Goal: Task Accomplishment & Management: Manage account settings

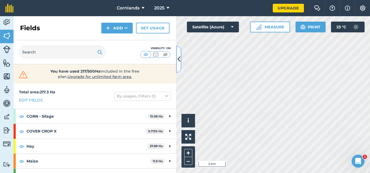
click at [180, 65] on button at bounding box center [178, 59] width 5 height 27
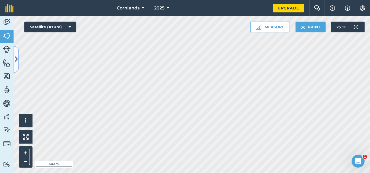
click at [17, 63] on icon at bounding box center [16, 59] width 3 height 9
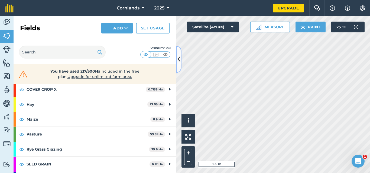
scroll to position [55, 0]
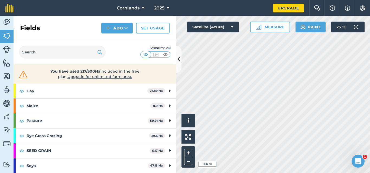
click at [239, 173] on html "Cornlands 2025 Upgrade Farm Chat Help Info Settings Map printing is not availab…" at bounding box center [185, 86] width 370 height 173
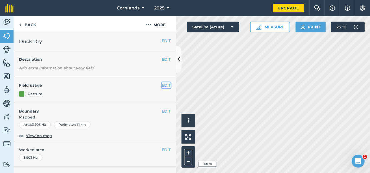
click at [162, 84] on button "EDIT" at bounding box center [166, 86] width 9 height 6
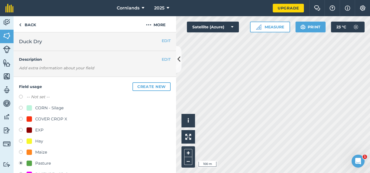
click at [33, 152] on div "Maize" at bounding box center [37, 152] width 21 height 6
radio input "true"
radio input "false"
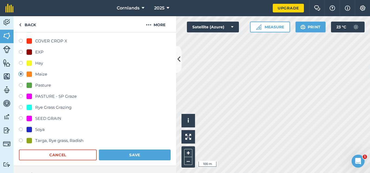
scroll to position [81, 0]
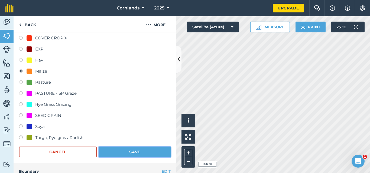
click at [124, 150] on button "Save" at bounding box center [135, 152] width 72 height 11
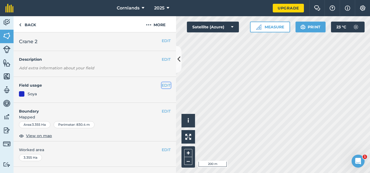
click at [162, 87] on button "EDIT" at bounding box center [166, 86] width 9 height 6
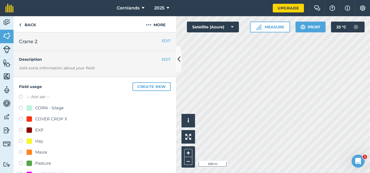
click at [33, 155] on div "Maize" at bounding box center [37, 152] width 21 height 6
radio input "true"
radio input "false"
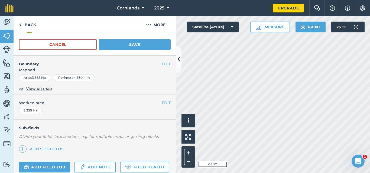
scroll to position [189, 0]
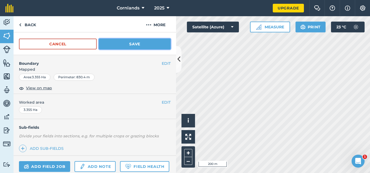
click at [126, 47] on button "Save" at bounding box center [135, 44] width 72 height 11
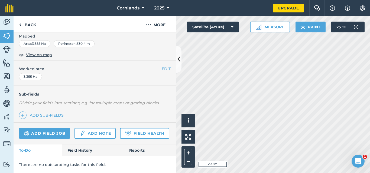
scroll to position [96, 0]
click at [30, 26] on link "Back" at bounding box center [28, 24] width 28 height 16
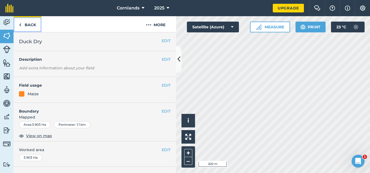
click at [33, 28] on link "Back" at bounding box center [28, 24] width 28 height 16
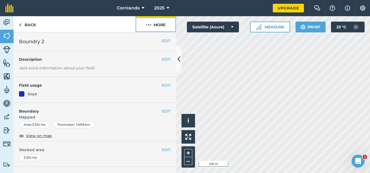
click at [162, 27] on button "More" at bounding box center [155, 24] width 41 height 16
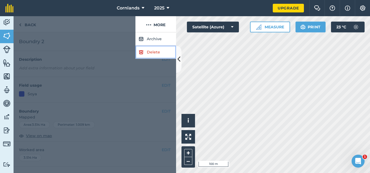
click at [163, 54] on link "Delete" at bounding box center [155, 52] width 41 height 13
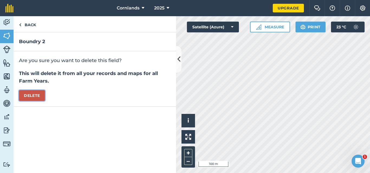
click at [31, 95] on button "Delete" at bounding box center [32, 95] width 26 height 11
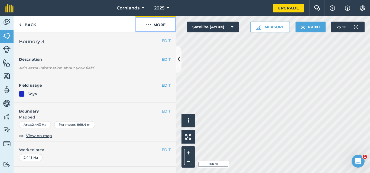
click at [165, 28] on button "More" at bounding box center [155, 24] width 41 height 16
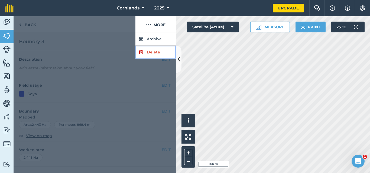
click at [148, 54] on link "Delete" at bounding box center [155, 52] width 41 height 13
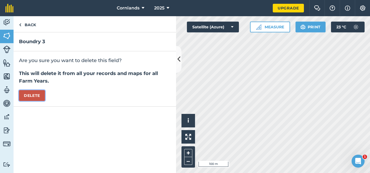
click at [37, 95] on button "Delete" at bounding box center [32, 95] width 26 height 11
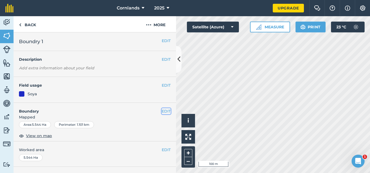
click at [163, 110] on button "EDIT" at bounding box center [166, 112] width 9 height 6
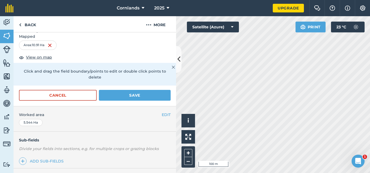
scroll to position [81, 0]
click at [134, 94] on button "Save" at bounding box center [135, 95] width 72 height 11
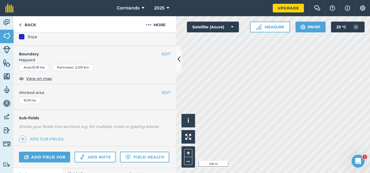
scroll to position [27, 0]
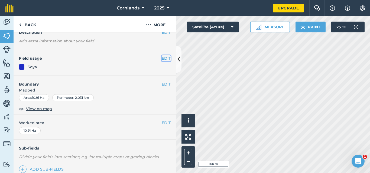
click at [163, 60] on button "EDIT" at bounding box center [166, 58] width 9 height 6
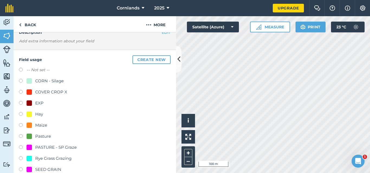
click at [44, 125] on div "Maize" at bounding box center [41, 125] width 12 height 6
radio input "true"
radio input "false"
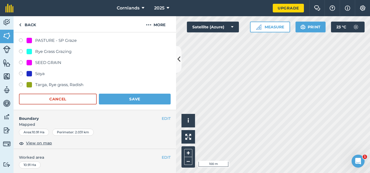
scroll to position [162, 0]
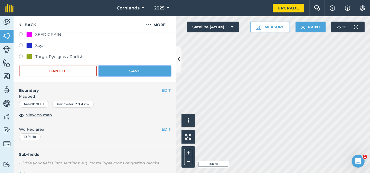
click at [131, 74] on button "Save" at bounding box center [135, 71] width 72 height 11
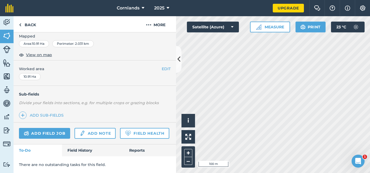
scroll to position [96, 0]
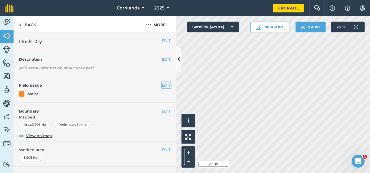
click at [162, 86] on button "EDIT" at bounding box center [166, 86] width 9 height 6
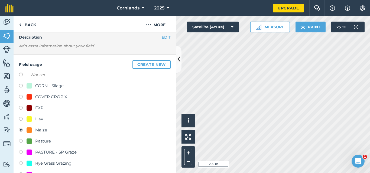
scroll to position [54, 0]
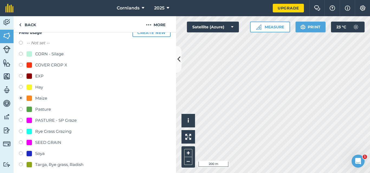
click at [35, 151] on div "Soya" at bounding box center [36, 154] width 18 height 6
radio input "true"
radio input "false"
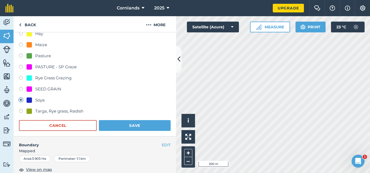
scroll to position [108, 0]
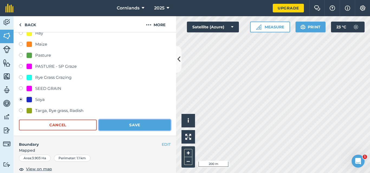
click at [132, 125] on button "Save" at bounding box center [135, 125] width 72 height 11
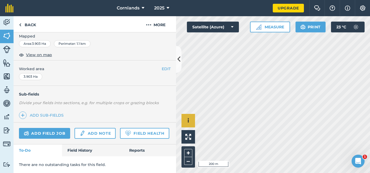
scroll to position [96, 0]
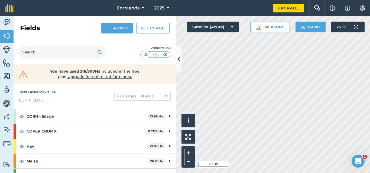
click at [294, 173] on html "Cornlands 2025 Upgrade Farm Chat Help Info Settings Map printing is not availab…" at bounding box center [185, 86] width 370 height 173
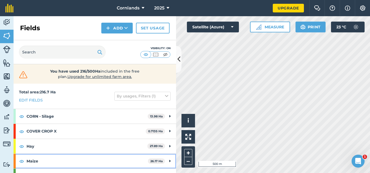
click at [169, 163] on icon at bounding box center [169, 162] width 1 height 6
click at [168, 163] on icon at bounding box center [169, 162] width 2 height 6
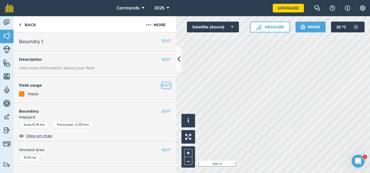
click at [162, 86] on button "EDIT" at bounding box center [166, 86] width 9 height 6
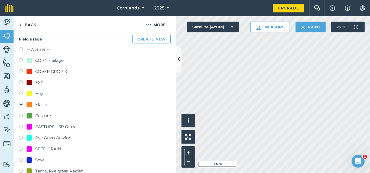
scroll to position [54, 0]
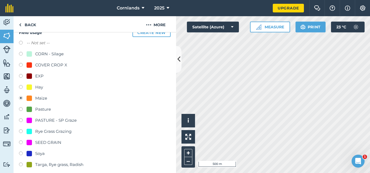
click at [45, 110] on div "Pasture" at bounding box center [43, 109] width 16 height 6
radio input "true"
radio input "false"
click at [37, 154] on div "Soya" at bounding box center [39, 154] width 9 height 6
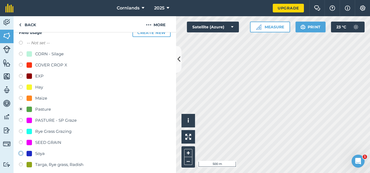
radio input "true"
radio input "false"
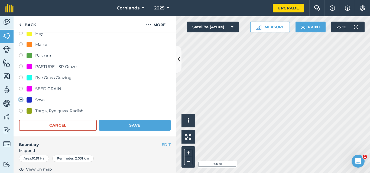
scroll to position [108, 0]
click at [112, 123] on button "Save" at bounding box center [135, 125] width 72 height 11
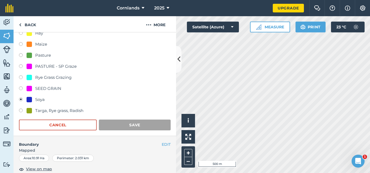
scroll to position [96, 0]
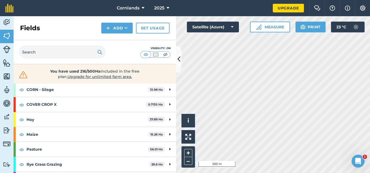
scroll to position [54, 0]
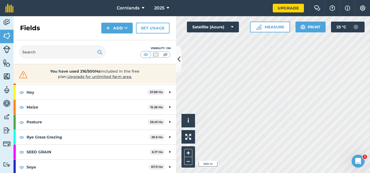
click at [277, 173] on html "Cornlands 2025 Upgrade Farm Chat Help Info Settings Map printing is not availab…" at bounding box center [185, 86] width 370 height 173
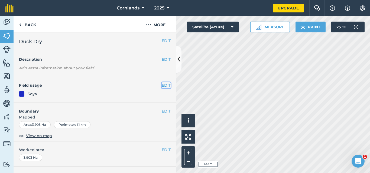
click at [164, 86] on button "EDIT" at bounding box center [166, 86] width 9 height 6
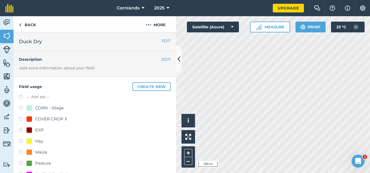
click at [41, 163] on div "Pasture" at bounding box center [43, 163] width 16 height 6
radio input "true"
radio input "false"
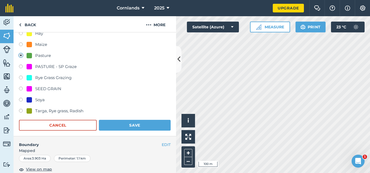
scroll to position [108, 0]
click at [128, 123] on button "Save" at bounding box center [135, 125] width 72 height 11
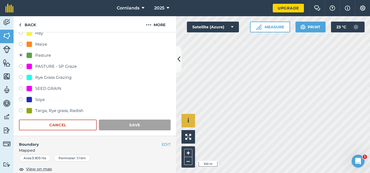
scroll to position [96, 0]
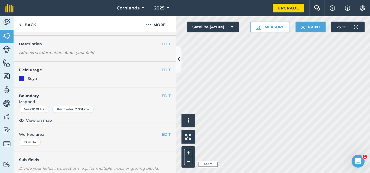
scroll to position [15, 0]
click at [162, 70] on button "EDIT" at bounding box center [166, 70] width 9 height 6
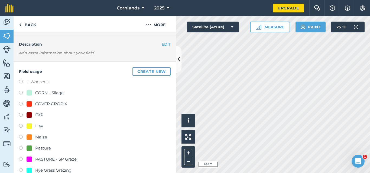
click at [45, 150] on div "Pasture" at bounding box center [43, 148] width 16 height 6
radio input "true"
radio input "false"
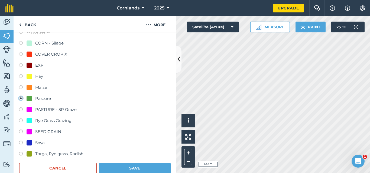
scroll to position [96, 0]
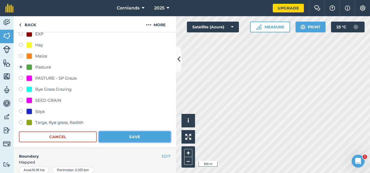
click at [129, 135] on button "Save" at bounding box center [135, 137] width 72 height 11
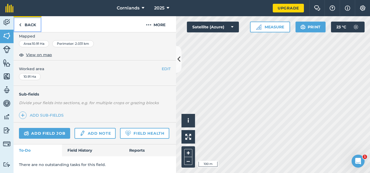
click at [32, 27] on link "Back" at bounding box center [28, 24] width 28 height 16
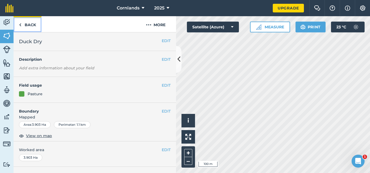
click at [33, 28] on link "Back" at bounding box center [28, 24] width 28 height 16
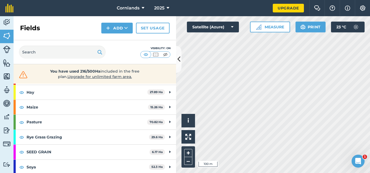
scroll to position [55, 0]
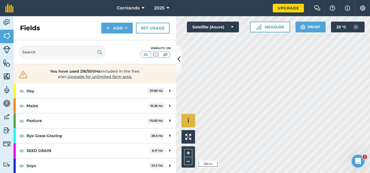
click at [188, 126] on div "Hello i © 2025 TomTom, Microsoft 100 m + –" at bounding box center [273, 94] width 194 height 157
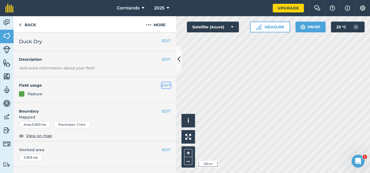
click at [165, 86] on button "EDIT" at bounding box center [166, 86] width 9 height 6
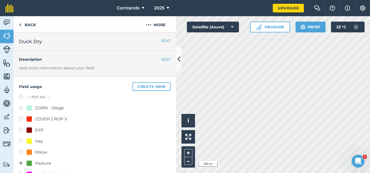
click at [34, 153] on div "Maize" at bounding box center [37, 152] width 21 height 6
radio input "true"
radio input "false"
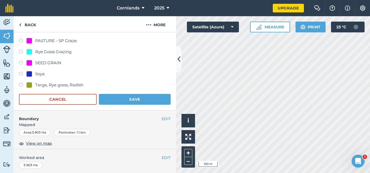
scroll to position [135, 0]
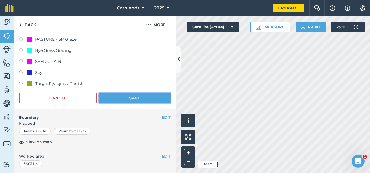
click at [131, 97] on button "Save" at bounding box center [135, 98] width 72 height 11
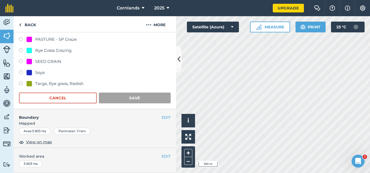
scroll to position [96, 0]
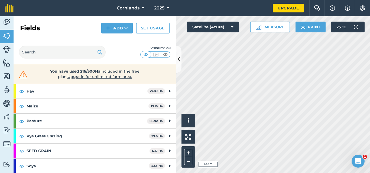
scroll to position [55, 0]
click at [176, 62] on button at bounding box center [178, 59] width 5 height 27
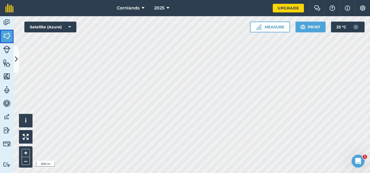
click at [8, 37] on img at bounding box center [7, 36] width 8 height 8
click at [17, 57] on icon at bounding box center [16, 59] width 3 height 9
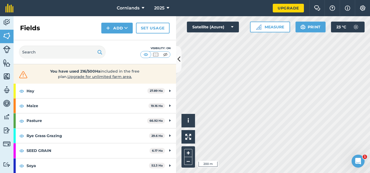
click at [127, 49] on div "Visibility: On" at bounding box center [95, 52] width 162 height 24
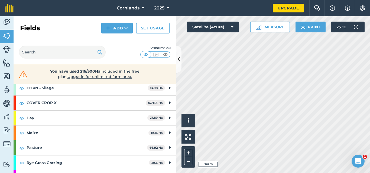
scroll to position [0, 0]
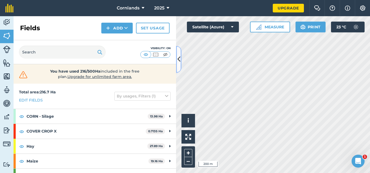
click at [176, 60] on button at bounding box center [178, 59] width 5 height 27
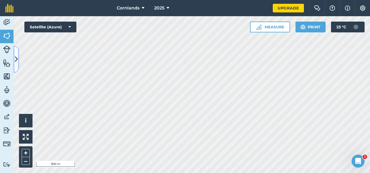
click at [17, 59] on icon at bounding box center [16, 59] width 3 height 9
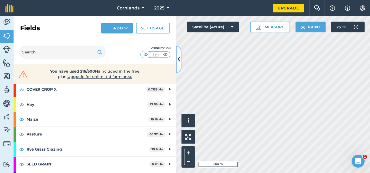
scroll to position [55, 0]
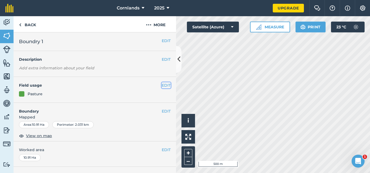
click at [162, 86] on button "EDIT" at bounding box center [166, 86] width 9 height 6
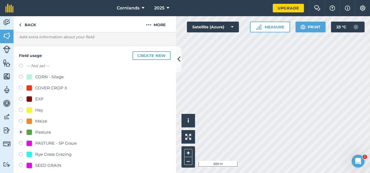
scroll to position [108, 0]
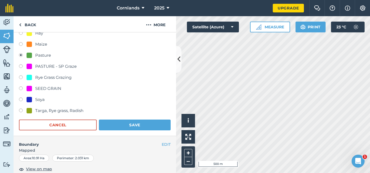
click at [37, 101] on div "Soya" at bounding box center [39, 100] width 9 height 6
radio input "true"
radio input "false"
click at [126, 121] on button "Save" at bounding box center [135, 125] width 72 height 11
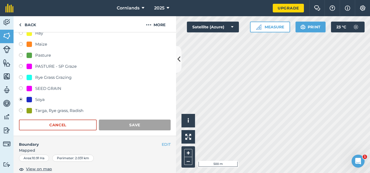
scroll to position [96, 0]
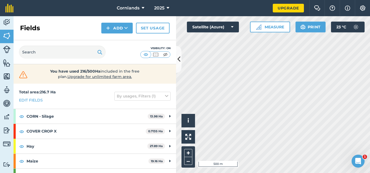
scroll to position [55, 0]
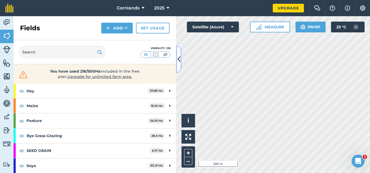
click at [176, 55] on button at bounding box center [178, 59] width 5 height 27
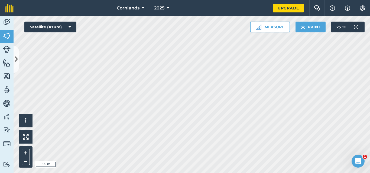
click at [138, 173] on html "Cornlands 2025 Upgrade Farm Chat Help Info Settings Map printing is not availab…" at bounding box center [185, 86] width 370 height 173
